Goal: Information Seeking & Learning: Learn about a topic

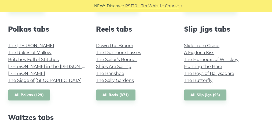
scroll to position [360, 0]
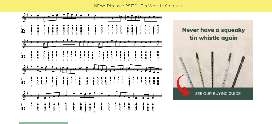
scroll to position [234, 0]
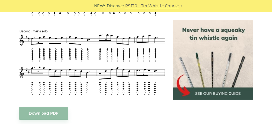
scroll to position [309, 0]
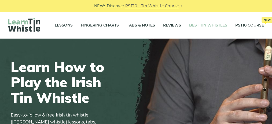
click at [214, 26] on link "Best Tin Whistles" at bounding box center [208, 25] width 38 height 13
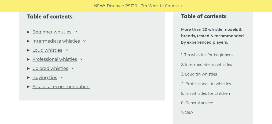
scroll to position [564, 0]
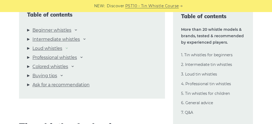
click at [69, 48] on icon at bounding box center [67, 48] width 4 height 4
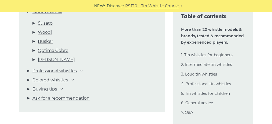
scroll to position [602, 0]
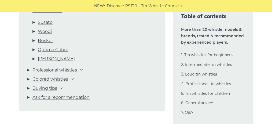
click at [80, 70] on li "Professional whistles Goldie Burke McManus MK Midgie Carbony Sindt" at bounding box center [92, 71] width 130 height 9
click at [82, 70] on icon at bounding box center [82, 70] width 4 height 4
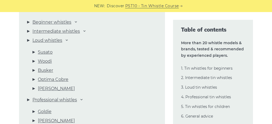
scroll to position [569, 0]
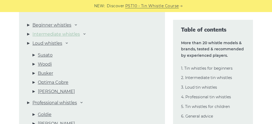
click at [59, 34] on link "Intermediate whistles" at bounding box center [57, 34] width 48 height 7
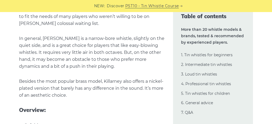
scroll to position [3566, 0]
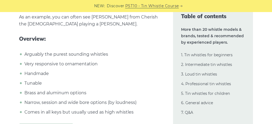
scroll to position [8147, 0]
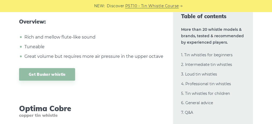
scroll to position [6623, 0]
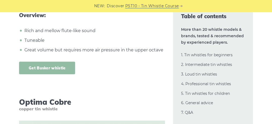
click at [54, 62] on link "Get Busker whistle" at bounding box center [47, 68] width 56 height 13
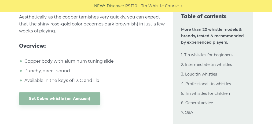
scroll to position [6862, 0]
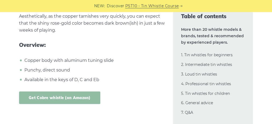
click at [85, 92] on link "Get Cobre whistle (on Amazon)" at bounding box center [59, 98] width 81 height 13
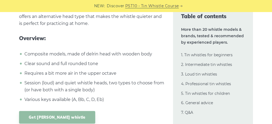
scroll to position [7201, 0]
click at [59, 112] on link "Get [PERSON_NAME] whistle" at bounding box center [57, 118] width 76 height 13
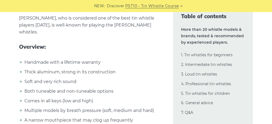
scroll to position [7751, 0]
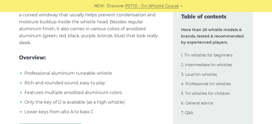
scroll to position [8747, 0]
